Goal: Information Seeking & Learning: Learn about a topic

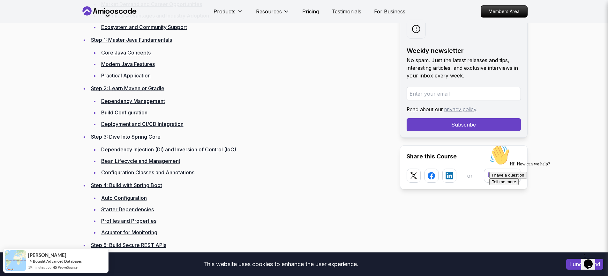
scroll to position [927, 0]
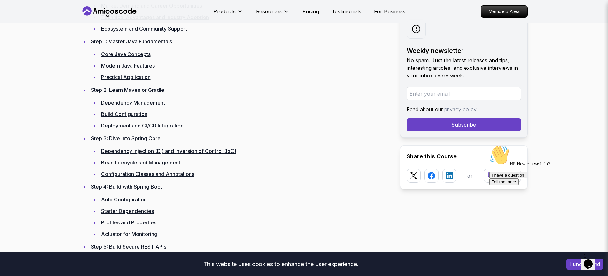
click at [153, 9] on link "Market Demand and Career Opportunities" at bounding box center [151, 6] width 101 height 6
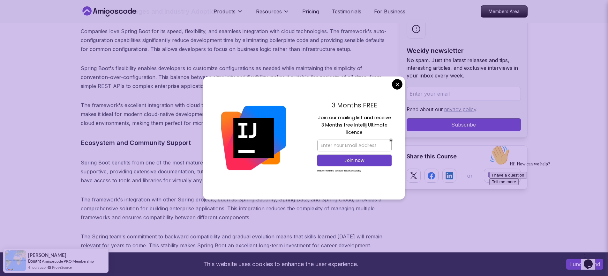
scroll to position [1864, 0]
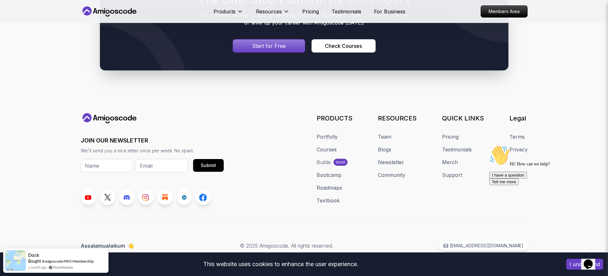
scroll to position [11578, 0]
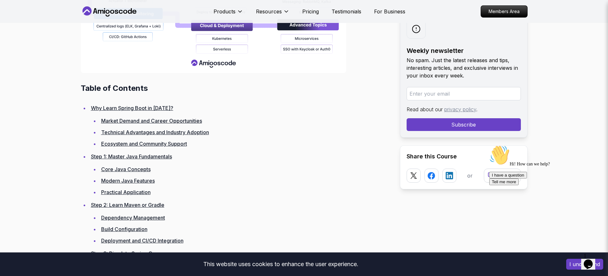
scroll to position [808, 0]
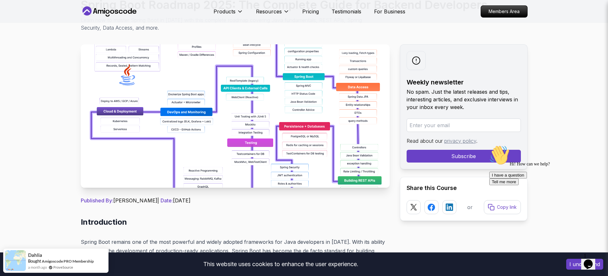
scroll to position [71, 0]
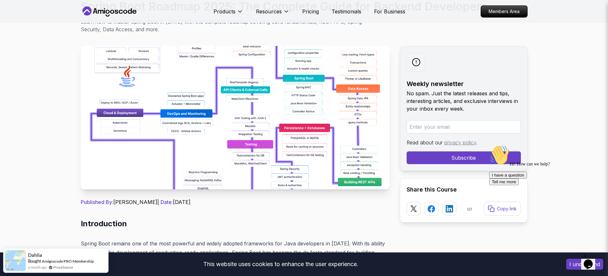
click at [238, 154] on img at bounding box center [235, 118] width 309 height 144
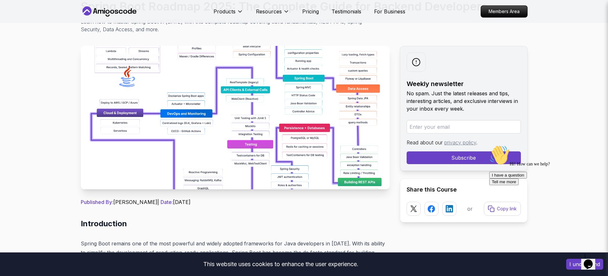
click at [238, 154] on img at bounding box center [235, 118] width 309 height 144
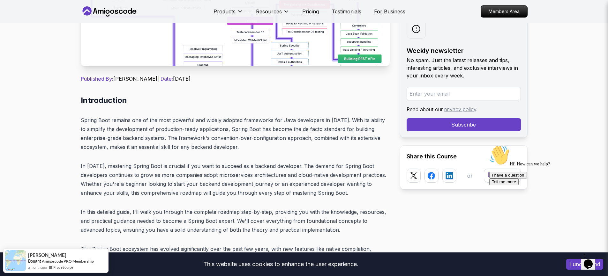
scroll to position [190, 0]
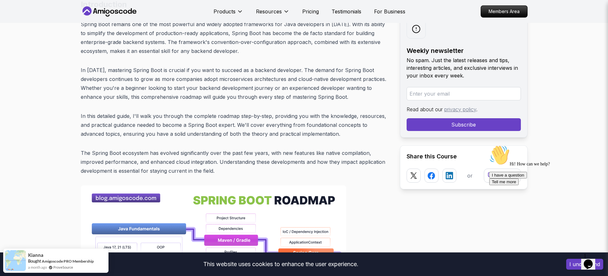
scroll to position [0, 0]
